Goal: Task Accomplishment & Management: Use online tool/utility

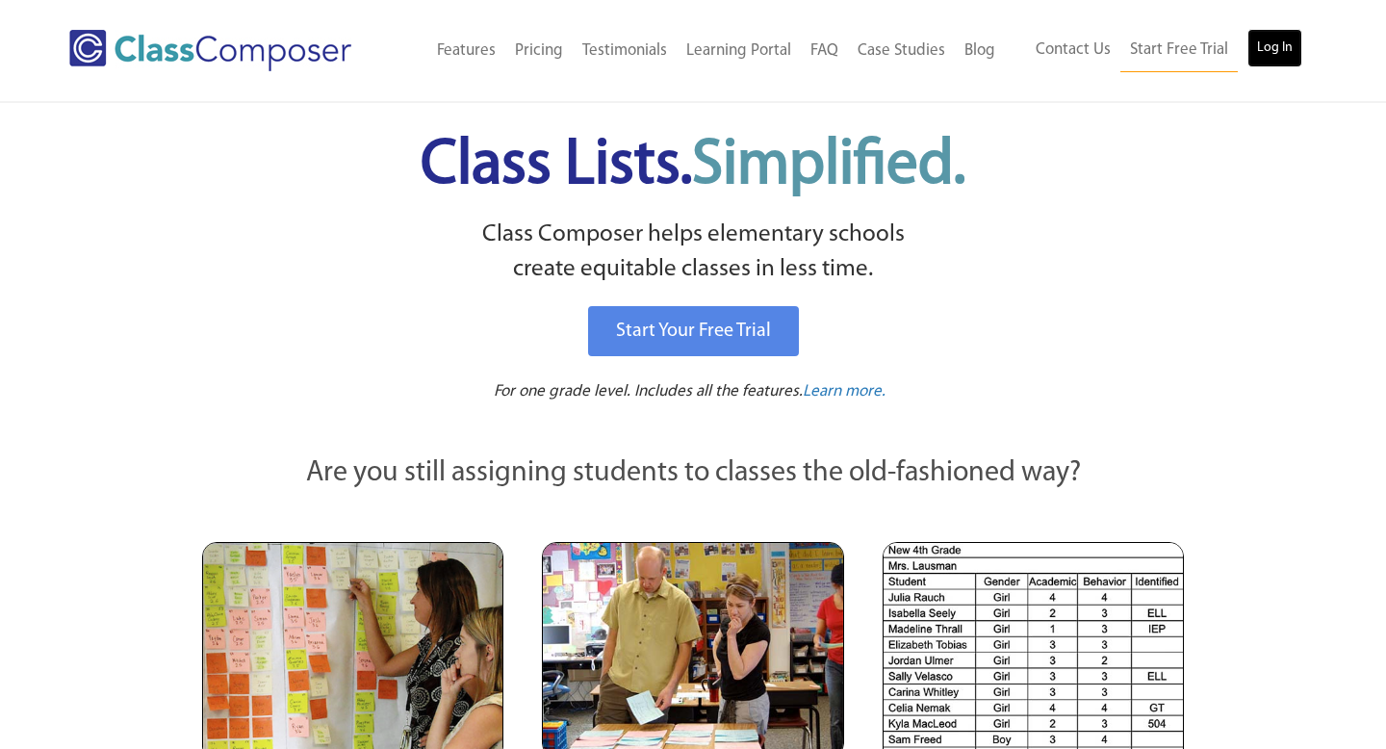
click at [1272, 44] on link "Log In" at bounding box center [1274, 48] width 55 height 38
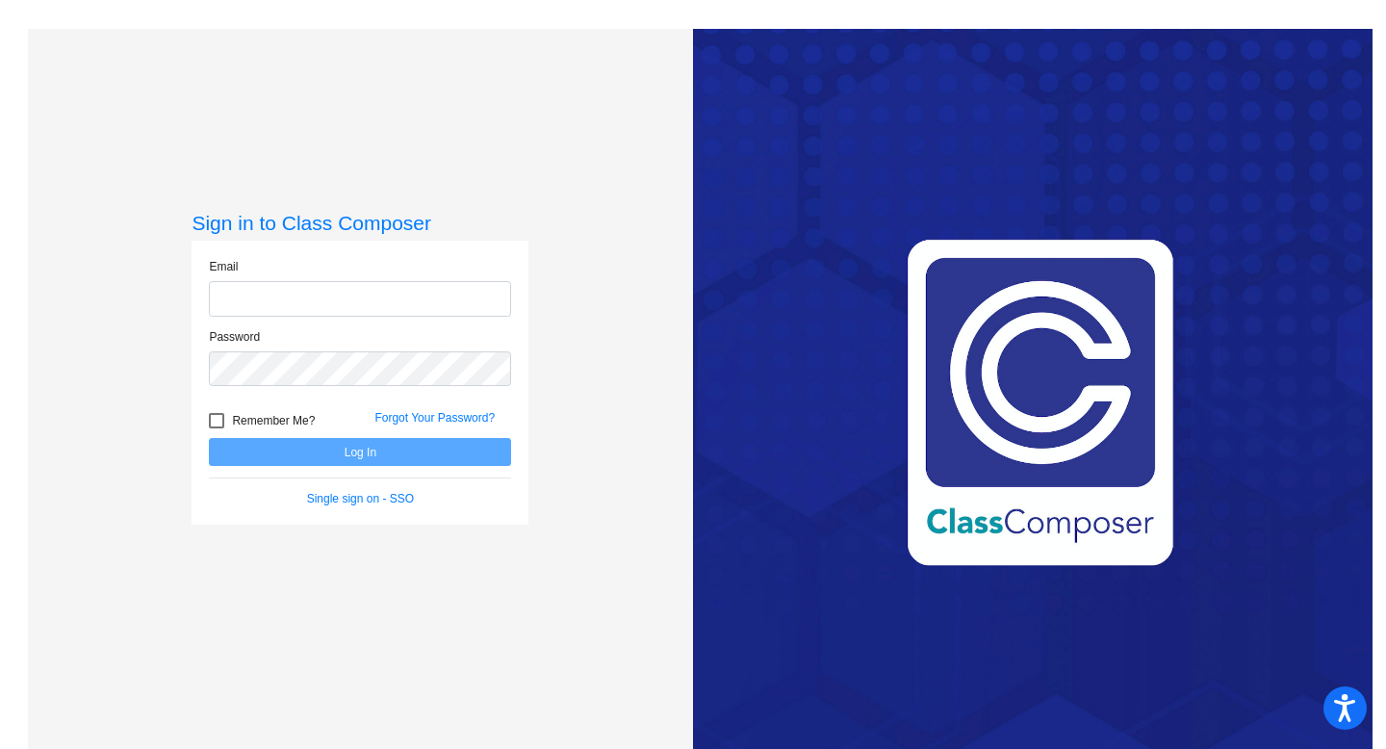
click at [307, 304] on input "email" at bounding box center [360, 299] width 302 height 36
type input "[EMAIL_ADDRESS][DOMAIN_NAME]"
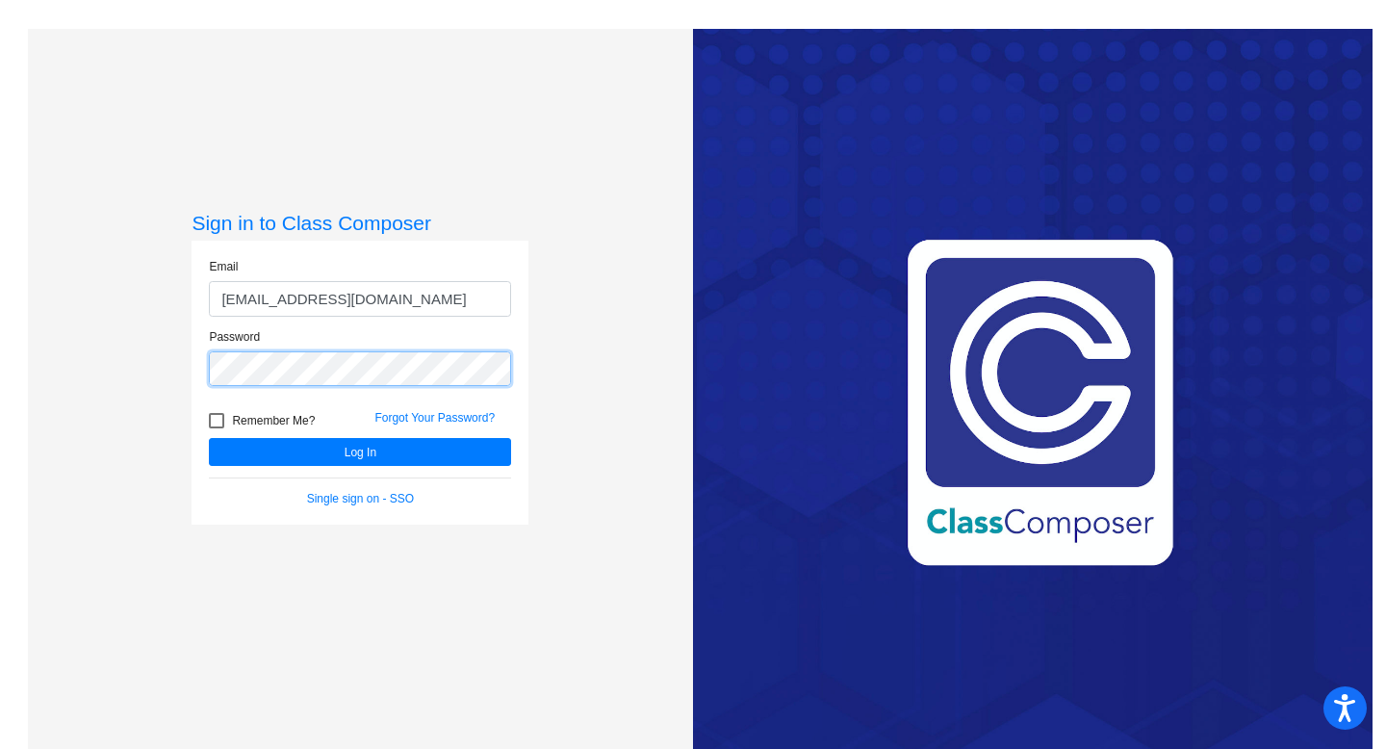
click at [209, 438] on button "Log In" at bounding box center [360, 452] width 302 height 28
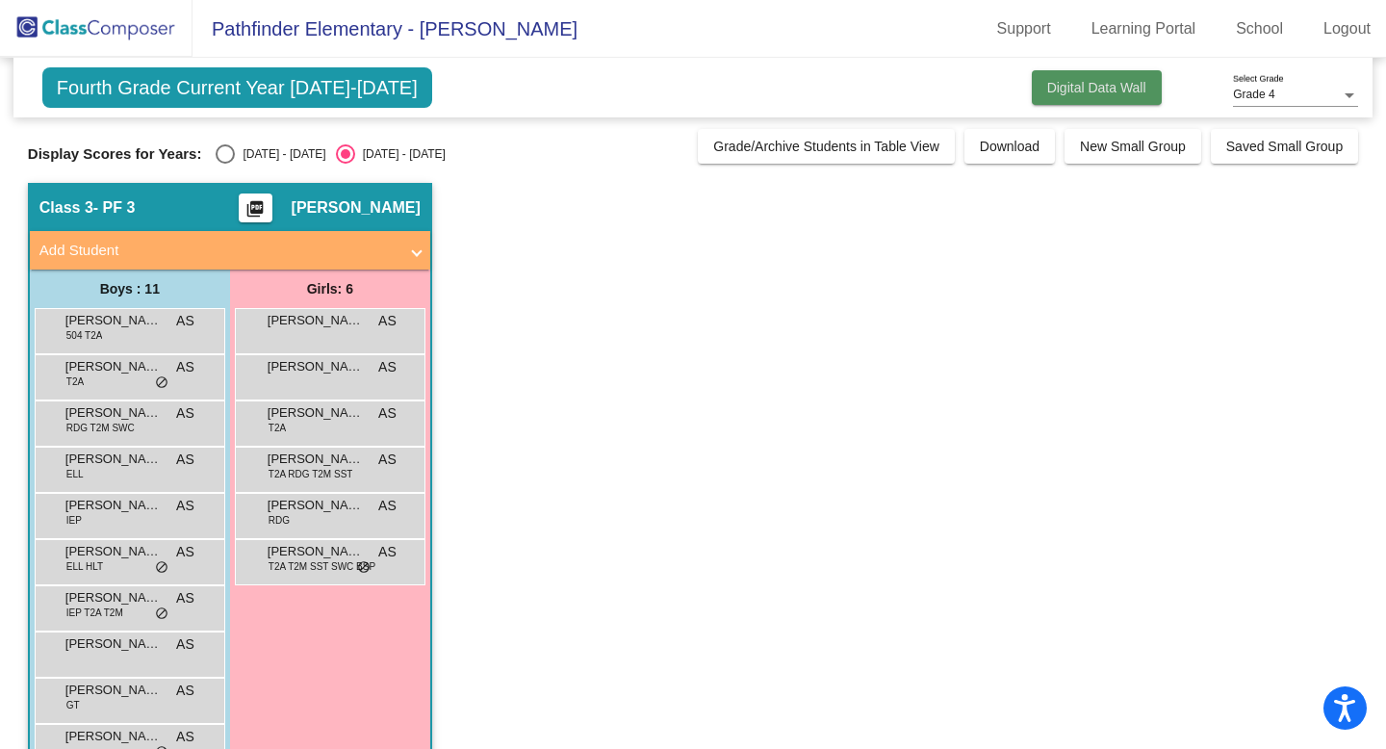
click at [1085, 87] on span "Digital Data Wall" at bounding box center [1096, 87] width 99 height 15
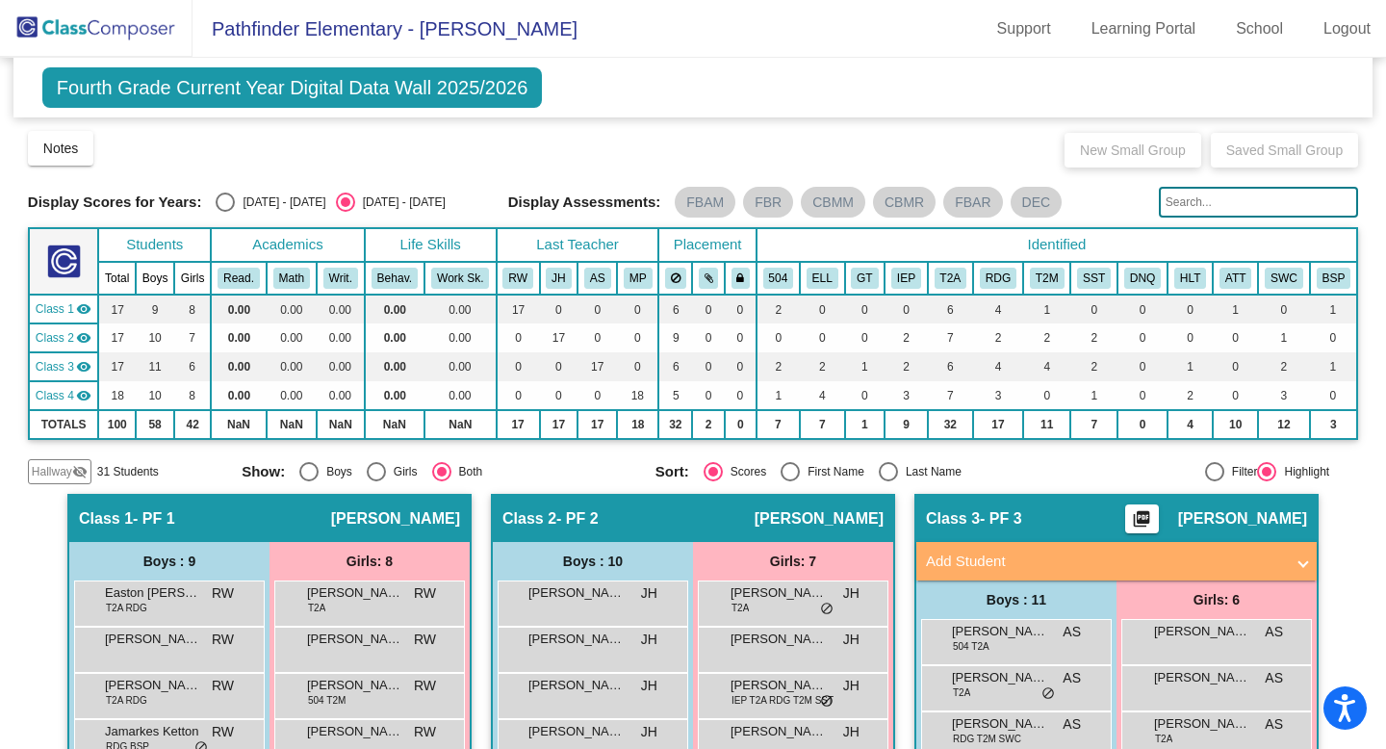
click at [83, 472] on mat-icon "visibility_off" at bounding box center [79, 471] width 15 height 15
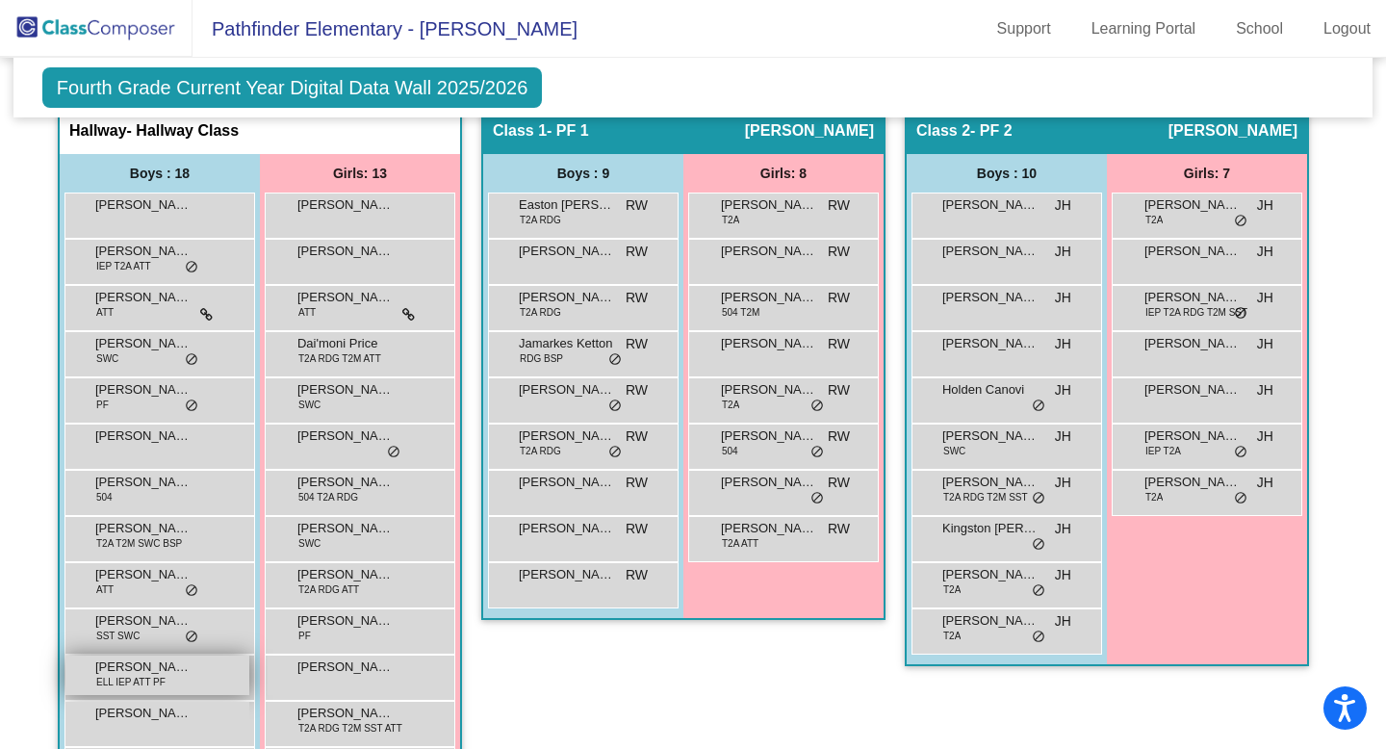
scroll to position [379, 0]
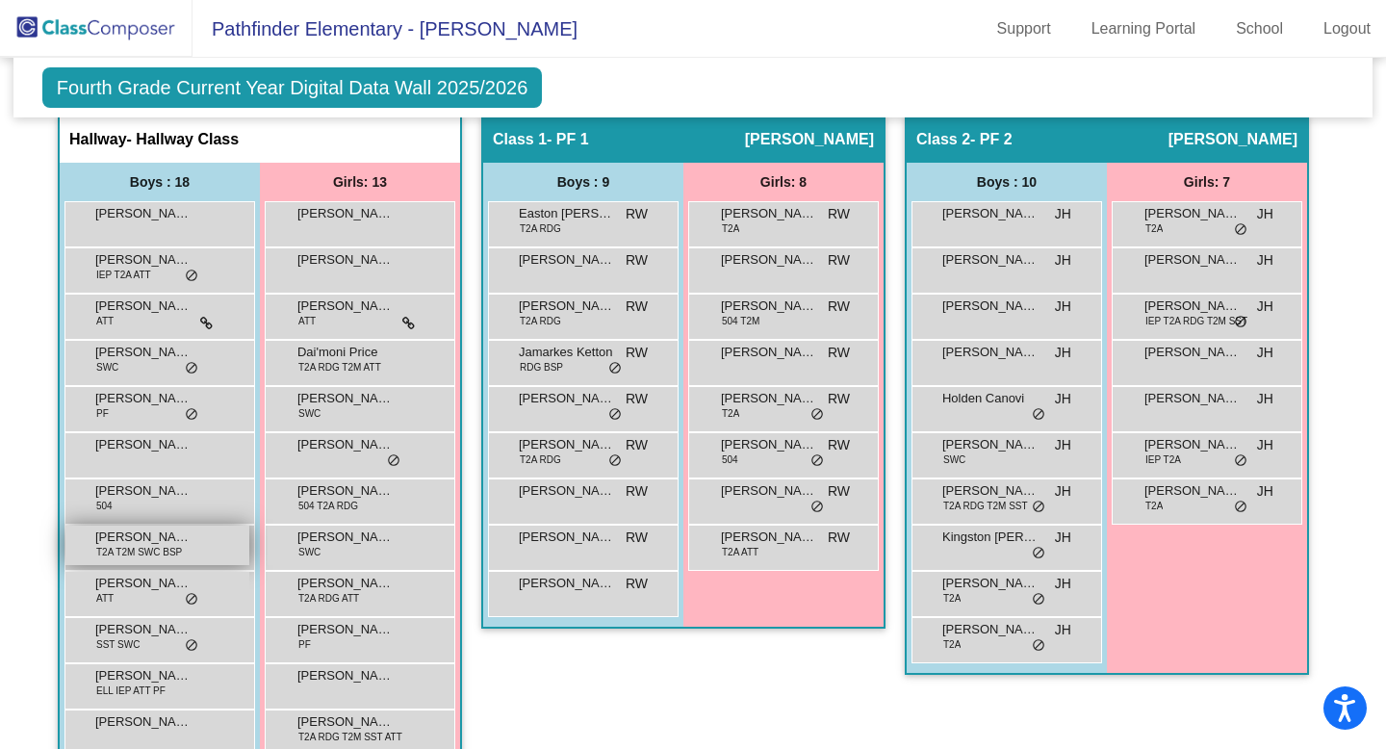
click at [143, 535] on span "[PERSON_NAME]'[PERSON_NAME]" at bounding box center [143, 536] width 96 height 19
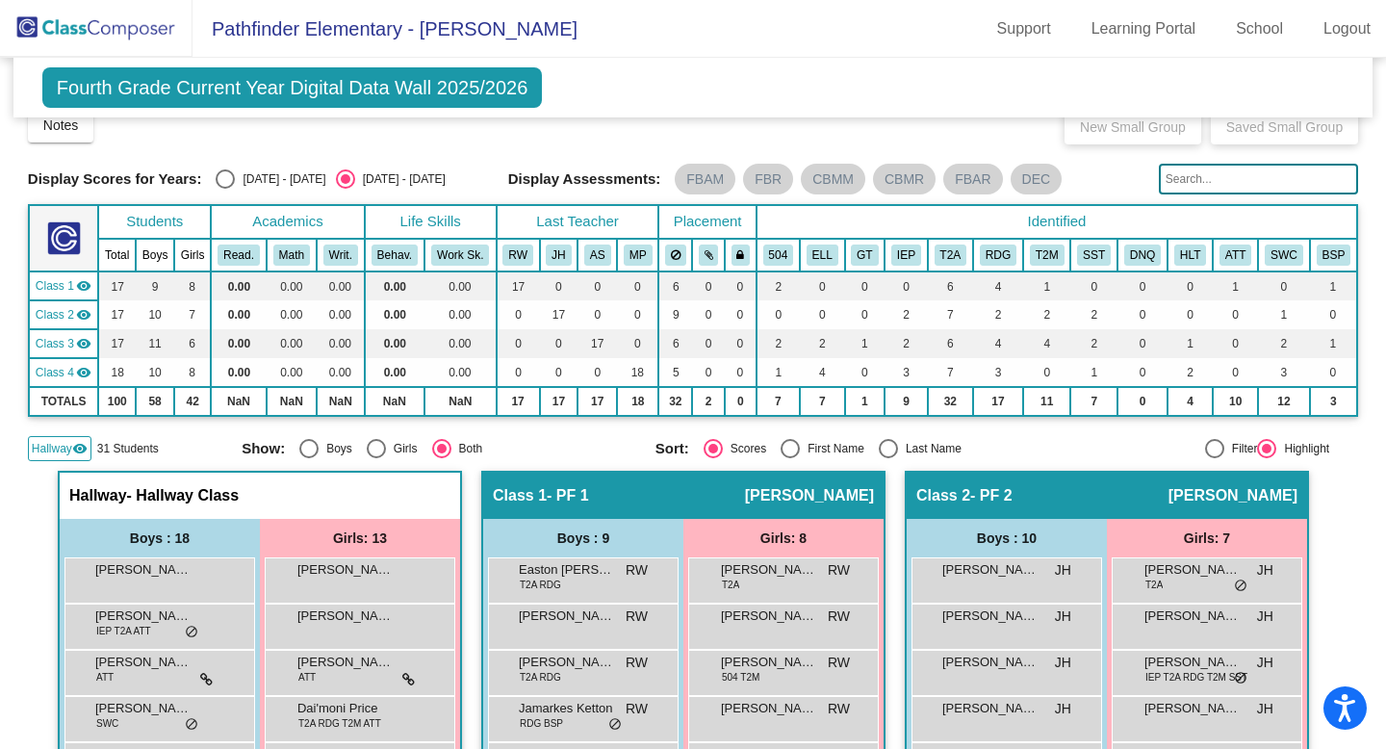
scroll to position [0, 0]
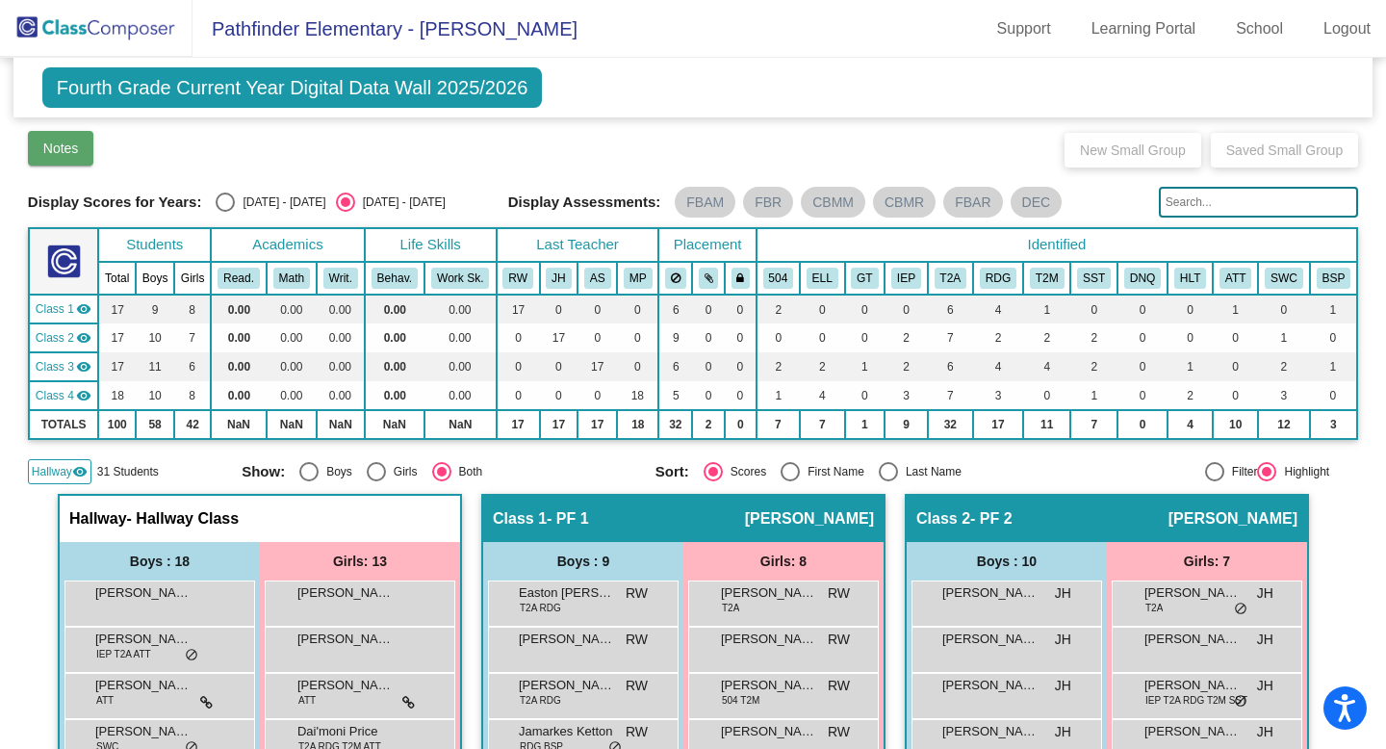
click at [65, 152] on span "Notes" at bounding box center [61, 148] width 36 height 15
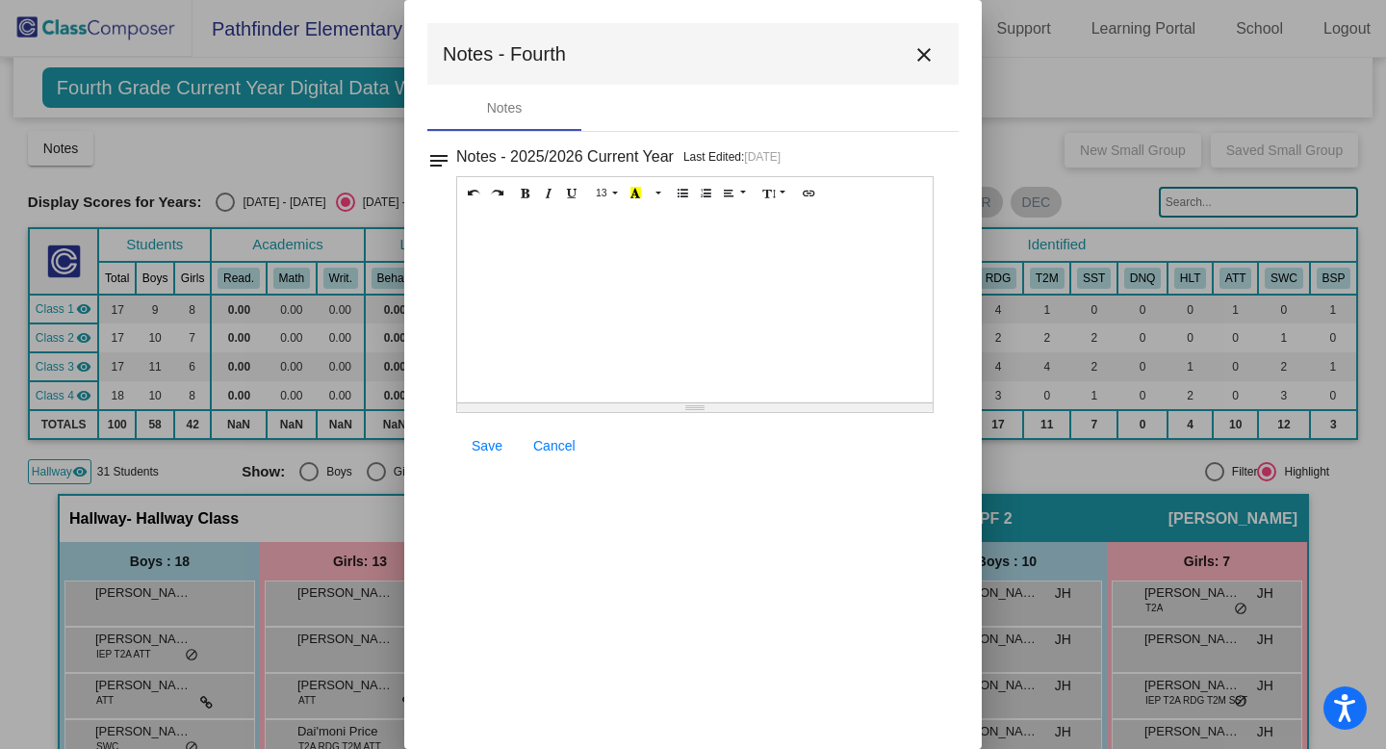
click at [934, 53] on mat-icon "close" at bounding box center [923, 54] width 23 height 23
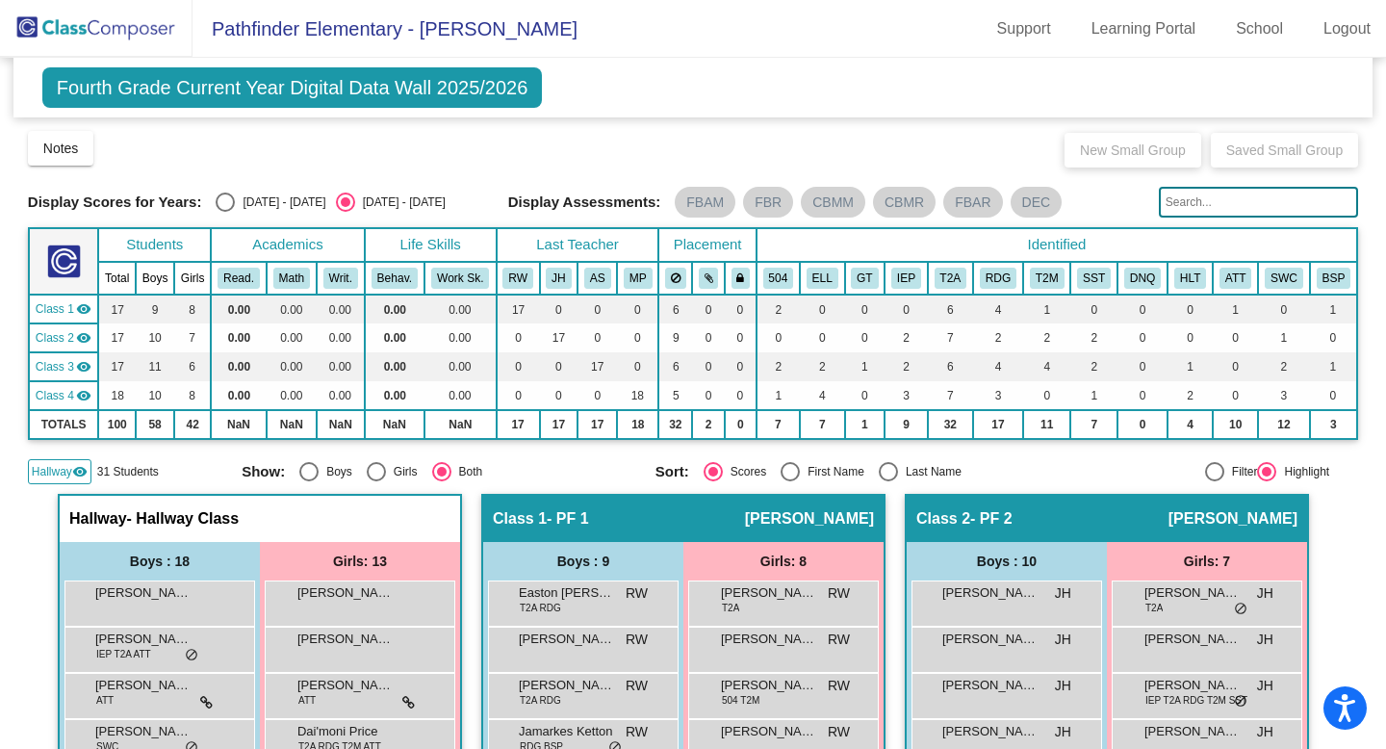
click at [489, 78] on span "Fourth Grade Current Year Digital Data Wall 2025/2026" at bounding box center [292, 87] width 500 height 40
